Goal: Task Accomplishment & Management: Use online tool/utility

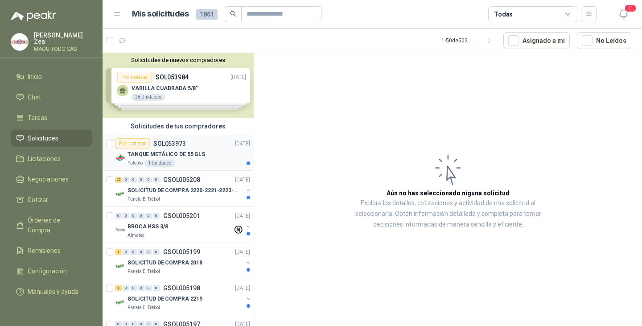
click at [192, 153] on p "TANQUE METÁLICO DE 55 GLS" at bounding box center [167, 154] width 78 height 8
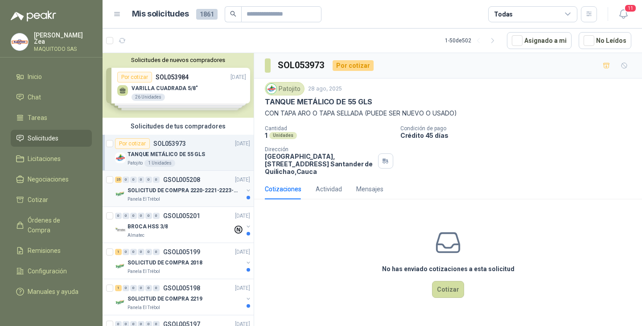
click at [171, 184] on div "25 0 0 0 0 0 GSOL005208 [DATE]" at bounding box center [183, 179] width 137 height 11
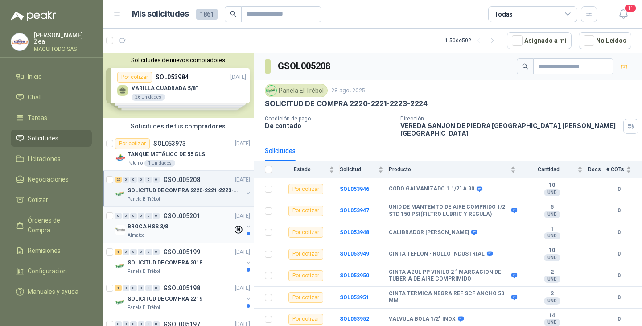
click at [164, 220] on div "0 0 0 0 0 0 GSOL005201 [DATE]" at bounding box center [183, 215] width 137 height 11
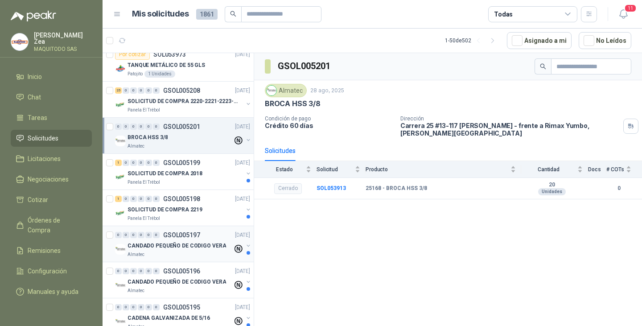
scroll to position [45, 0]
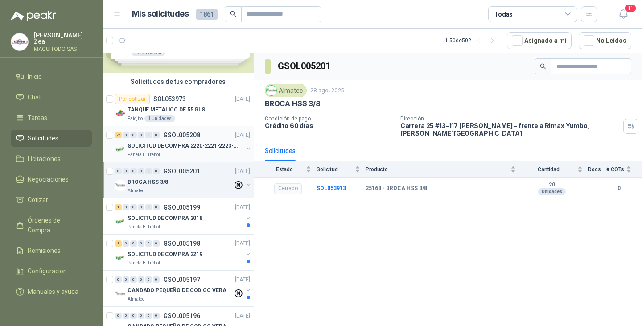
click at [176, 136] on p "GSOL005208" at bounding box center [181, 135] width 37 height 6
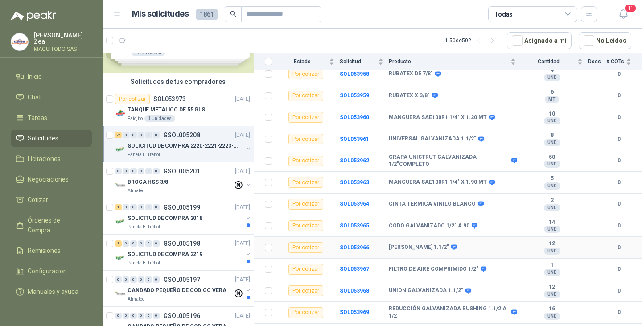
scroll to position [390, 0]
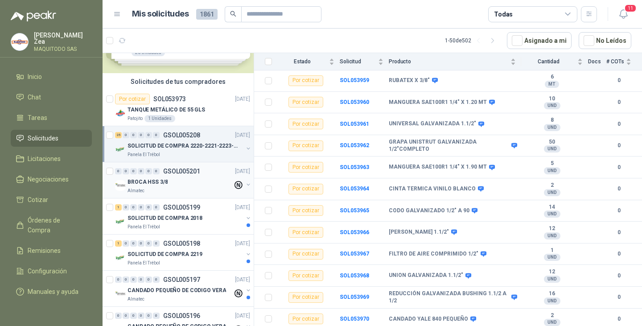
click at [149, 181] on p "BROCA HSS 3/8" at bounding box center [148, 182] width 40 height 8
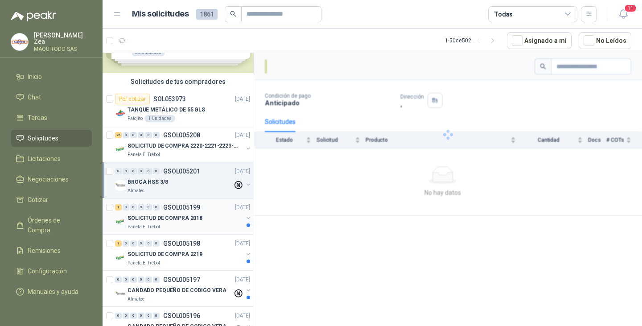
click at [167, 223] on div "Panela El Trébol" at bounding box center [186, 226] width 116 height 7
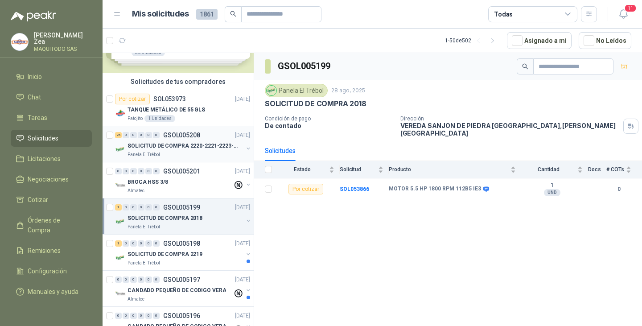
click at [172, 144] on p "SOLICITUD DE COMPRA 2220-2221-2223-2224" at bounding box center [183, 146] width 111 height 8
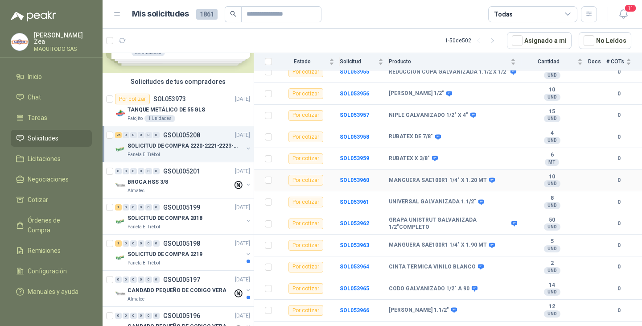
scroll to position [390, 0]
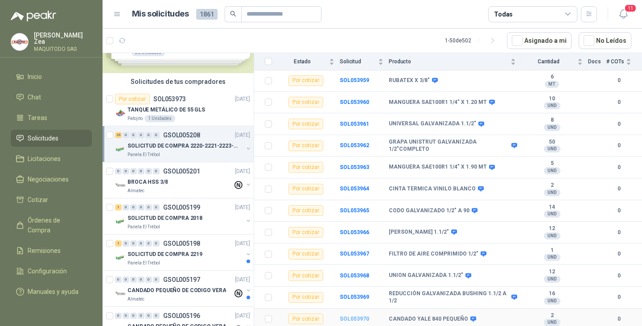
click at [345, 318] on b "SOL053970" at bounding box center [354, 319] width 29 height 6
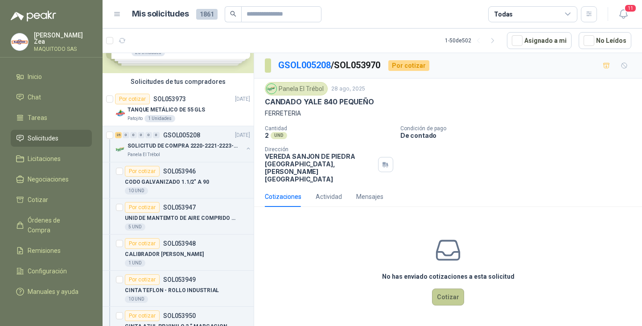
click at [449, 289] on button "Cotizar" at bounding box center [448, 297] width 32 height 17
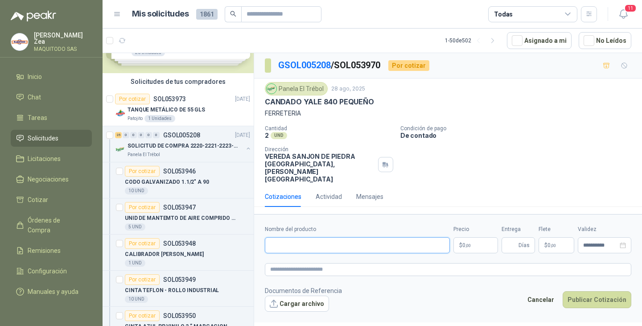
click at [326, 237] on input "Nombre del producto" at bounding box center [357, 245] width 185 height 16
click at [323, 237] on input "Nombre del producto" at bounding box center [357, 245] width 185 height 16
paste input "**********"
type input "**********"
click at [483, 237] on p "$ 0 ,00" at bounding box center [476, 245] width 45 height 16
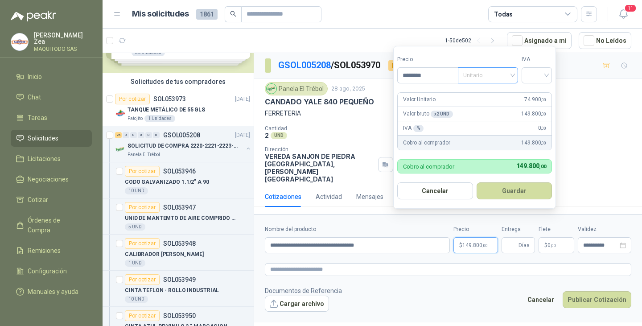
click at [487, 76] on span "Unitario" at bounding box center [488, 75] width 50 height 13
type input "********"
click at [492, 106] on div "Unitario con IVA" at bounding box center [490, 108] width 46 height 10
click at [530, 78] on input "search" at bounding box center [537, 74] width 20 height 13
click at [542, 93] on div "19%" at bounding box center [539, 94] width 17 height 10
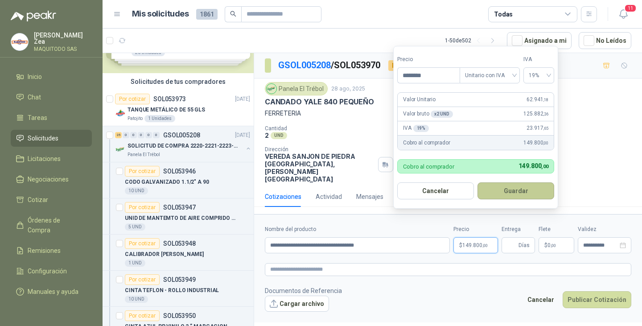
click at [521, 196] on button "Guardar" at bounding box center [516, 190] width 77 height 17
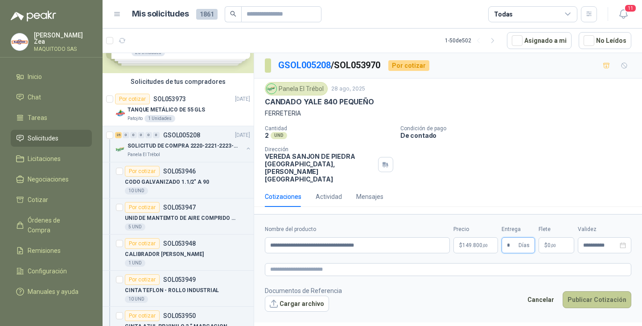
type input "*"
click at [593, 291] on button "Publicar Cotización" at bounding box center [597, 299] width 69 height 17
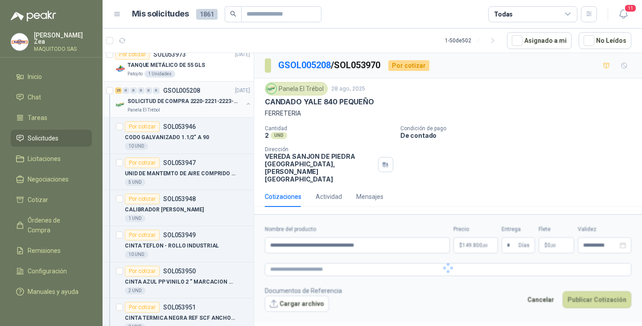
click at [180, 98] on p "SOLICITUD DE COMPRA 2220-2221-2223-2224" at bounding box center [183, 101] width 111 height 8
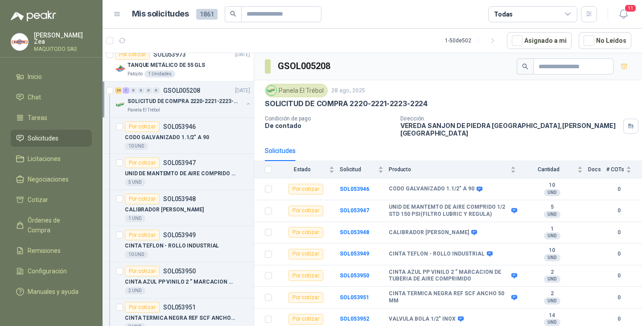
click at [245, 103] on button "button" at bounding box center [248, 103] width 7 height 7
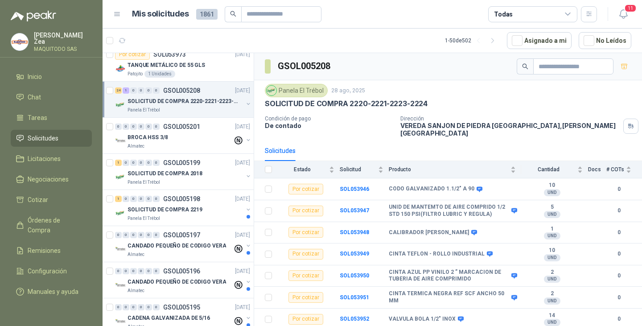
scroll to position [3, 0]
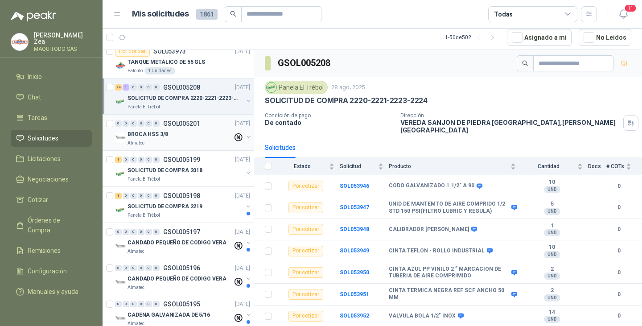
click at [184, 121] on p "GSOL005201" at bounding box center [181, 123] width 37 height 6
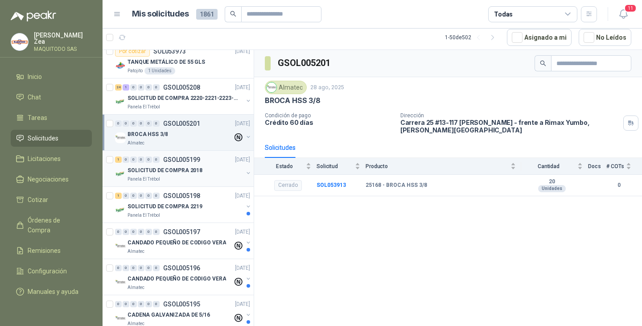
click at [185, 172] on p "SOLICITUD DE COMPRA 2018" at bounding box center [165, 170] width 75 height 8
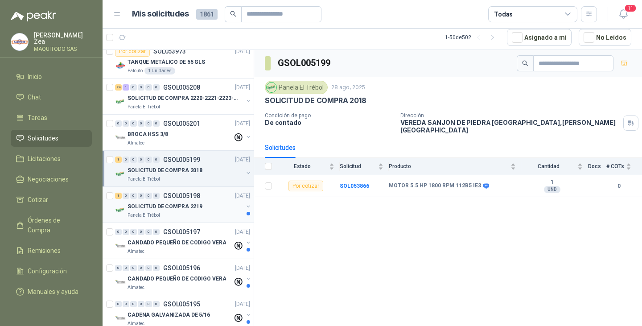
click at [151, 203] on p "SOLICITUD DE COMPRA 2219" at bounding box center [165, 206] width 75 height 8
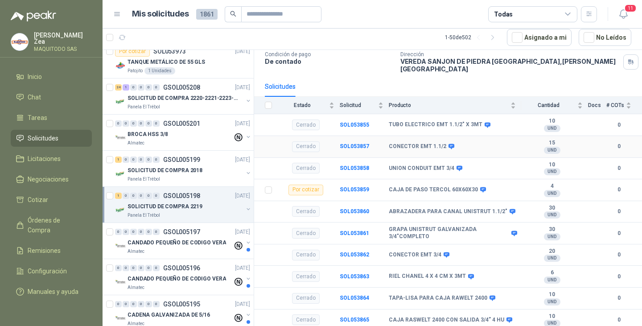
scroll to position [62, 0]
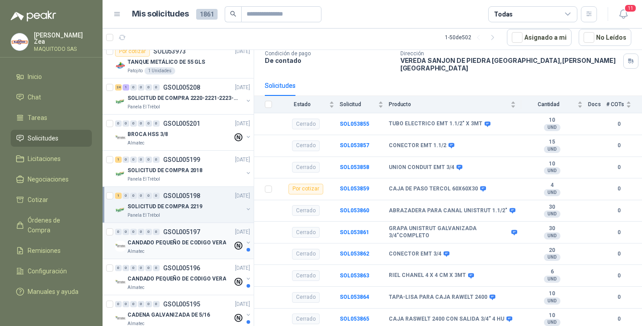
click at [155, 246] on p "CANDADO PEQUEÑO DE CODIGO VERA" at bounding box center [177, 243] width 99 height 8
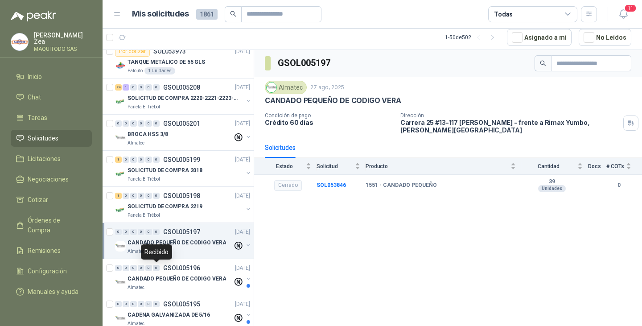
scroll to position [223, 0]
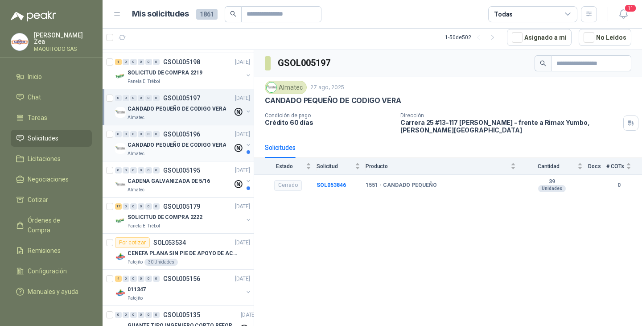
click at [169, 141] on p "CANDADO PEQUEÑO DE CODIGO VERA" at bounding box center [177, 145] width 99 height 8
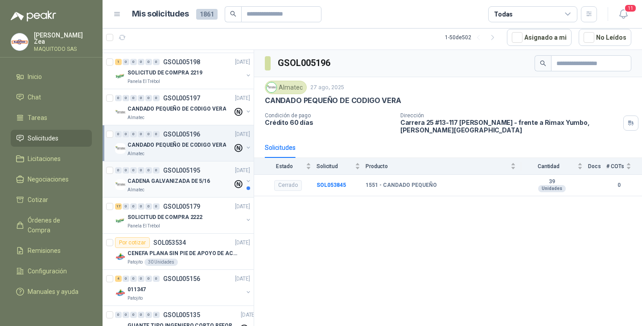
click at [173, 182] on p "CADENA GALVANIZADA DE 5/16" at bounding box center [169, 181] width 83 height 8
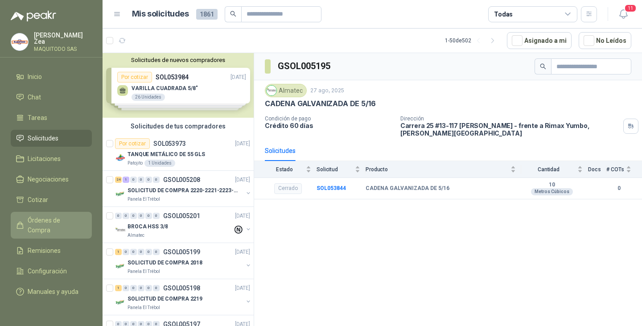
click at [58, 221] on span "Órdenes de Compra" at bounding box center [56, 225] width 56 height 20
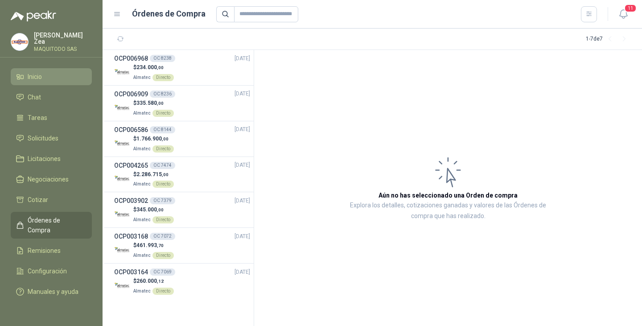
click at [47, 75] on li "Inicio" at bounding box center [51, 77] width 70 height 10
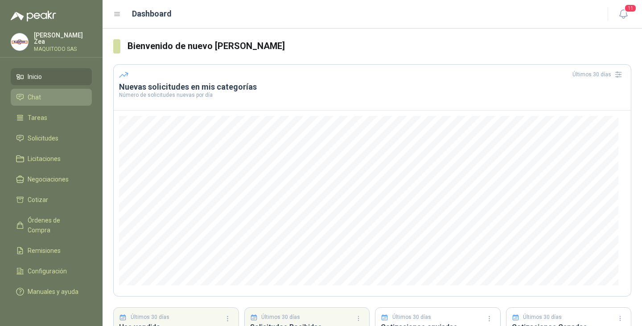
click at [48, 96] on li "Chat" at bounding box center [51, 97] width 70 height 10
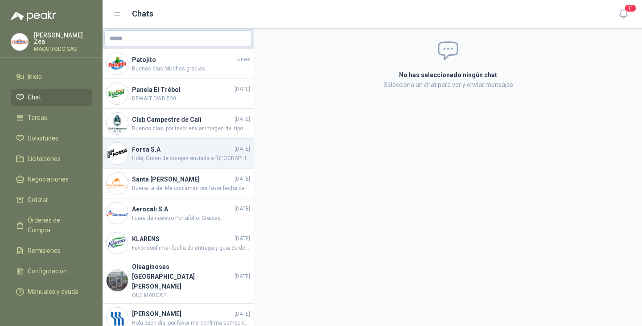
click at [187, 154] on span "Hola, Orden de compra enviada a Peakr, este material se recogera. Me confirmas …" at bounding box center [191, 158] width 118 height 8
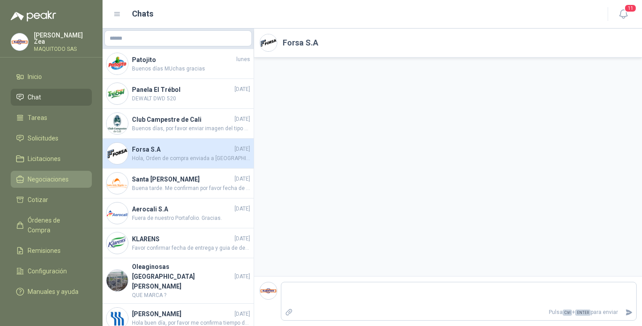
click at [48, 180] on span "Negociaciones" at bounding box center [48, 179] width 41 height 10
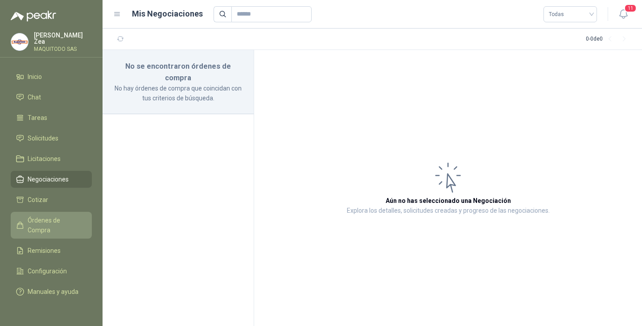
click at [50, 213] on link "Órdenes de Compra" at bounding box center [51, 225] width 81 height 27
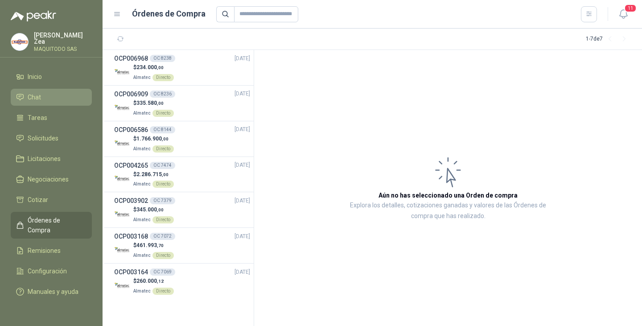
click at [42, 97] on li "Chat" at bounding box center [51, 97] width 70 height 10
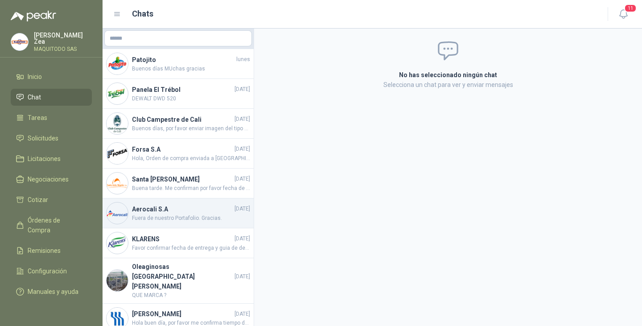
click at [176, 220] on span "Fuera de nuestro Portafolio. Gracias." at bounding box center [191, 218] width 118 height 8
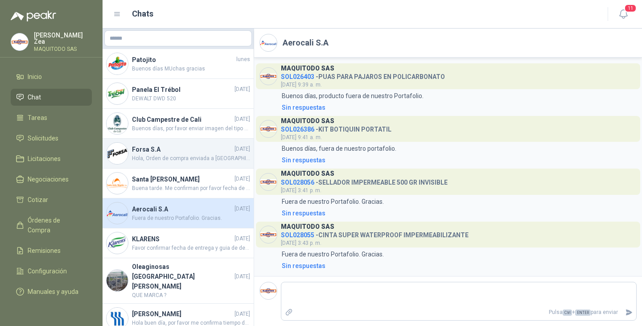
click at [165, 141] on div "Forsa S.A 26/05/2025 Hola, Orden de compra enviada a Peakr, este material se re…" at bounding box center [178, 154] width 151 height 30
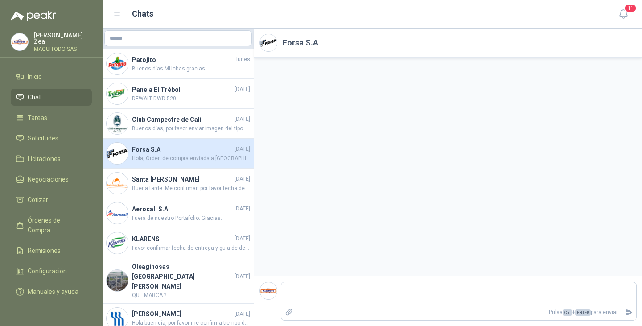
click at [153, 144] on h4 "Forsa S.A" at bounding box center [182, 149] width 101 height 10
click at [154, 154] on div "Forsa S.A 26/05/2025 Hola, Orden de compra enviada a Peakr, este material se re…" at bounding box center [191, 153] width 118 height 18
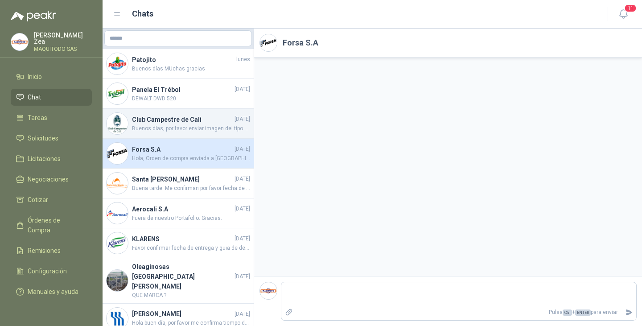
click at [152, 123] on h4 "Club Campestre de Cali" at bounding box center [182, 120] width 101 height 10
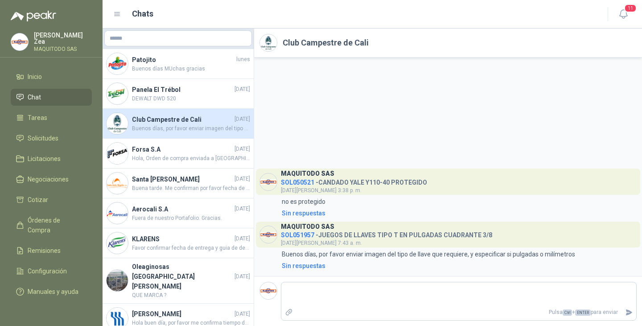
click at [168, 117] on h4 "Club Campestre de Cali" at bounding box center [182, 120] width 101 height 10
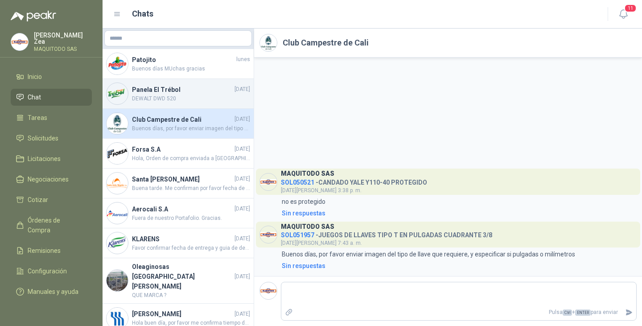
click at [168, 94] on h4 "Panela El Trébol" at bounding box center [182, 90] width 101 height 10
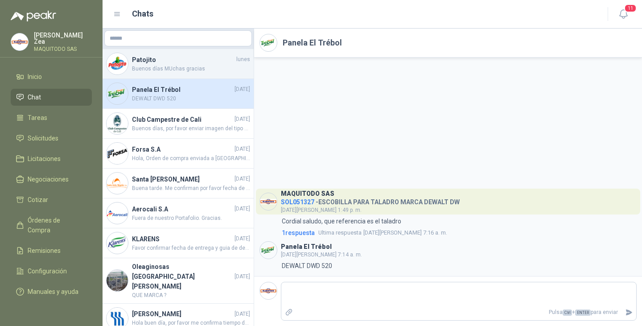
click at [154, 56] on h4 "Patojito" at bounding box center [183, 60] width 103 height 10
